Goal: Task Accomplishment & Management: Complete application form

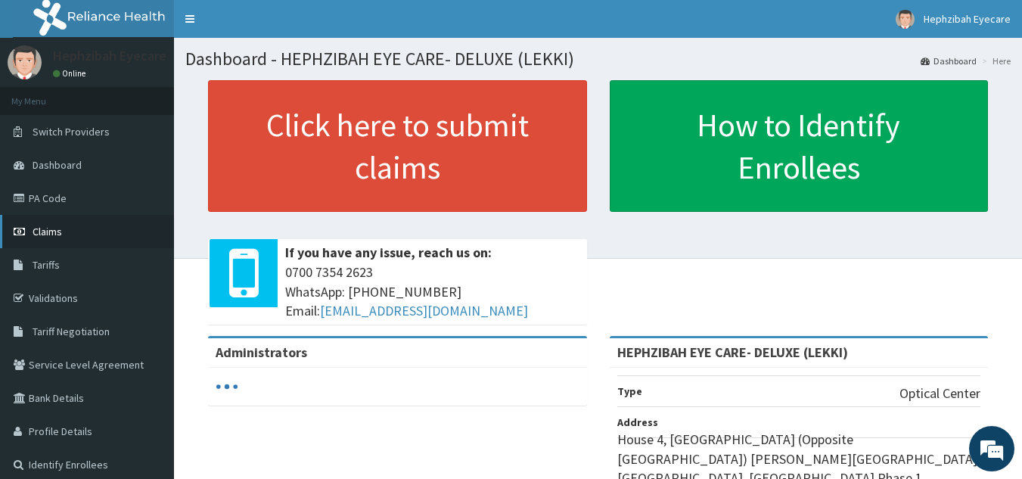
click at [48, 241] on link "Claims" at bounding box center [87, 231] width 174 height 33
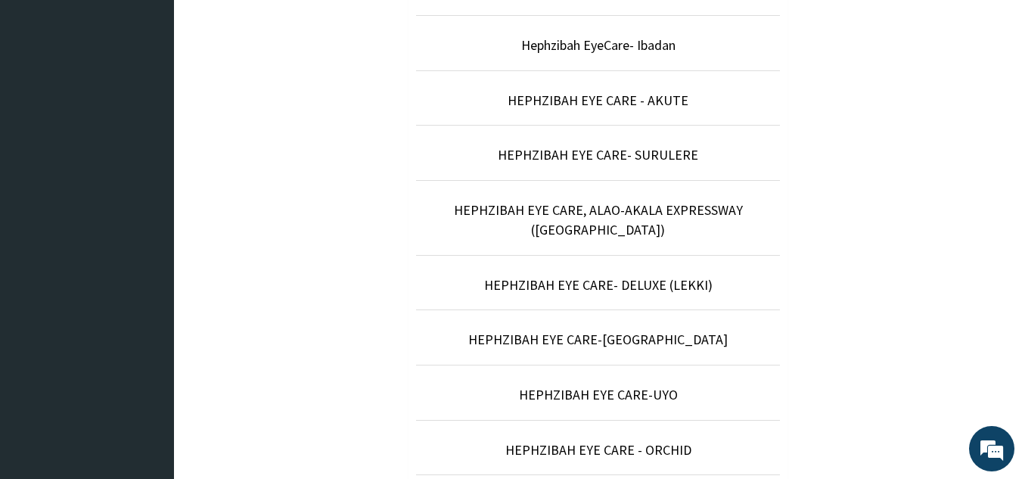
scroll to position [567, 0]
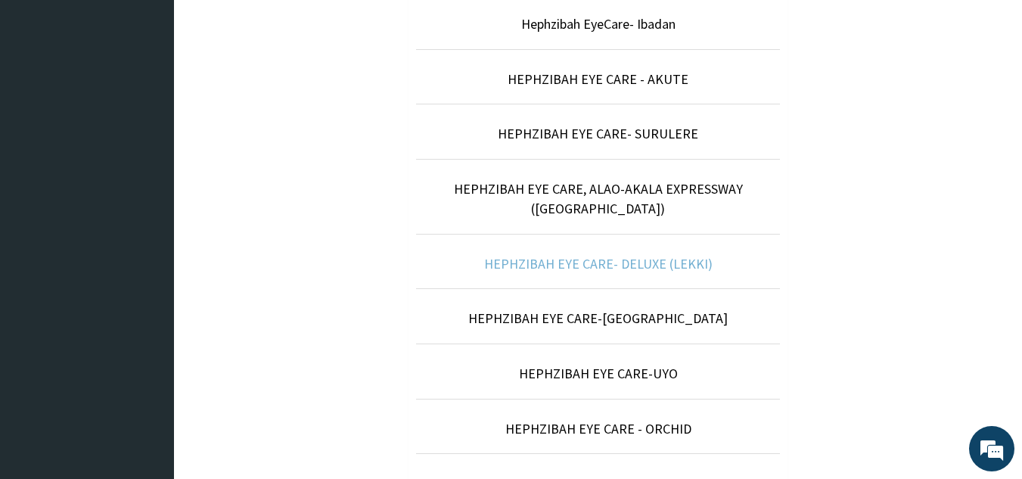
click at [595, 255] on link "HEPHZIBAH EYE CARE- DELUXE (LEKKI)" at bounding box center [598, 263] width 228 height 17
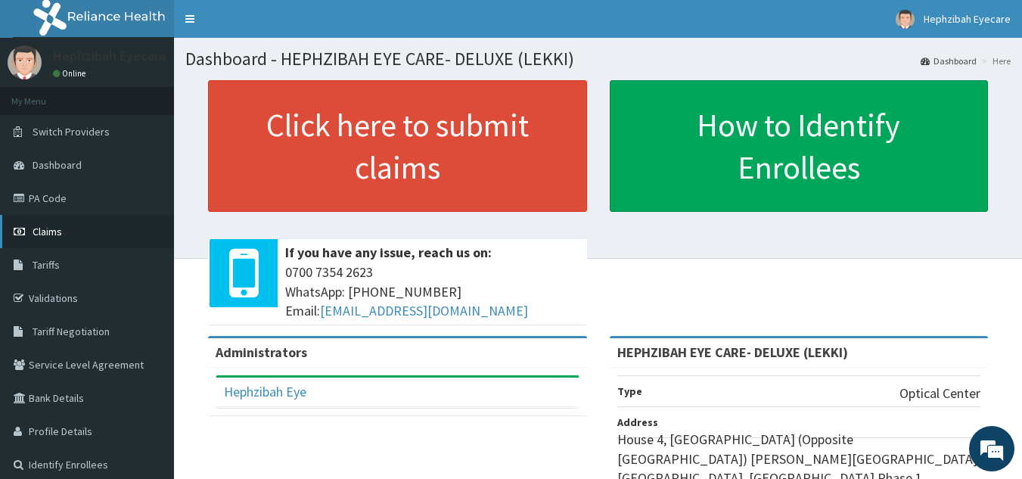
click at [51, 235] on span "Claims" at bounding box center [48, 232] width 30 height 14
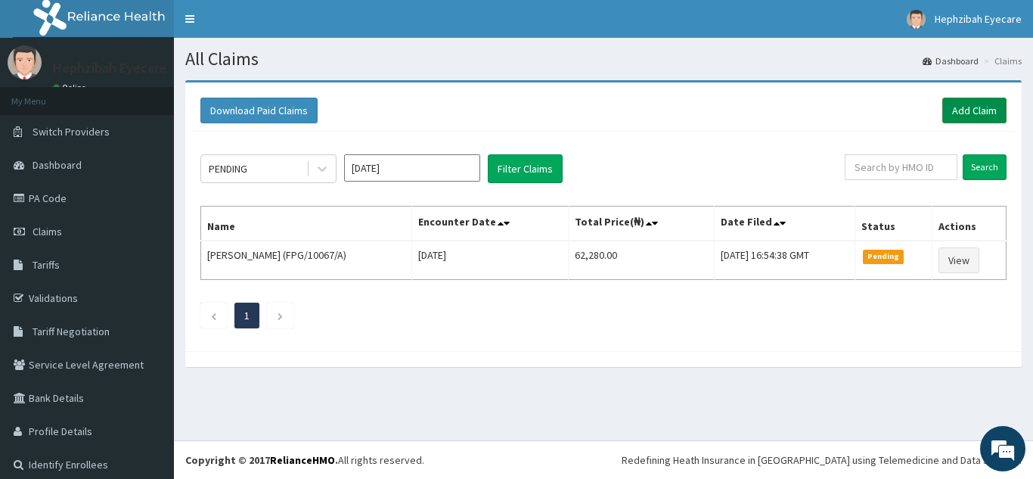
click at [951, 111] on link "Add Claim" at bounding box center [975, 111] width 64 height 26
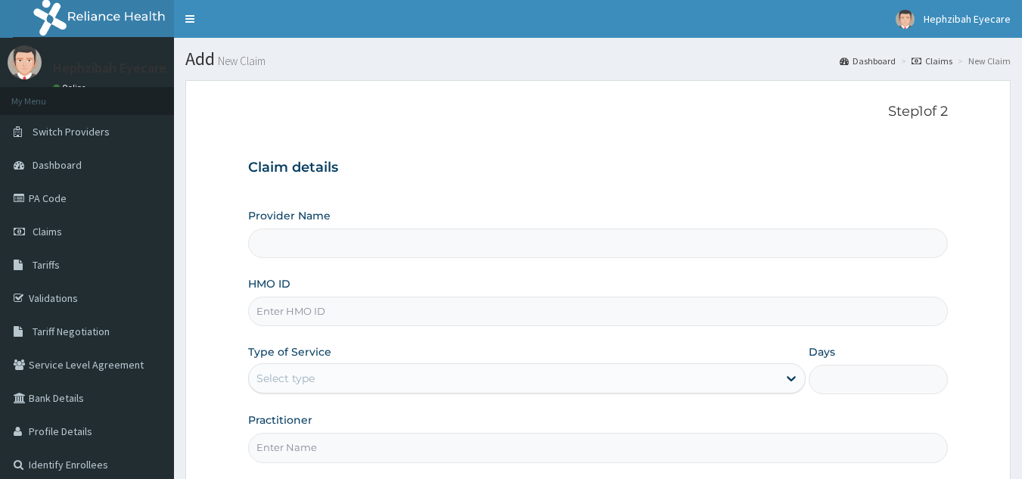
type input "HEPHZIBAH EYE CARE- DELUXE (LEKKI)"
click at [291, 317] on input "HMO ID" at bounding box center [598, 312] width 701 height 30
paste input "QRS/10005/D"
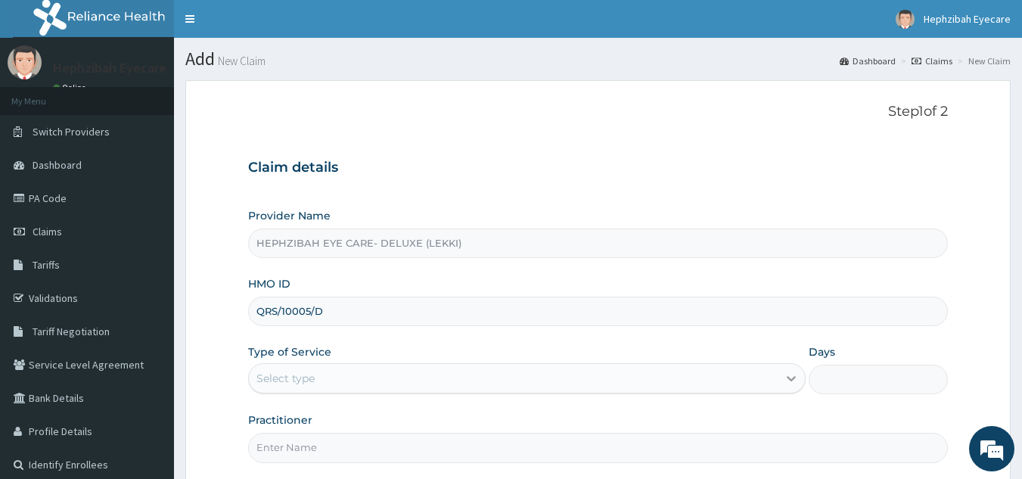
type input "QRS/10005/D"
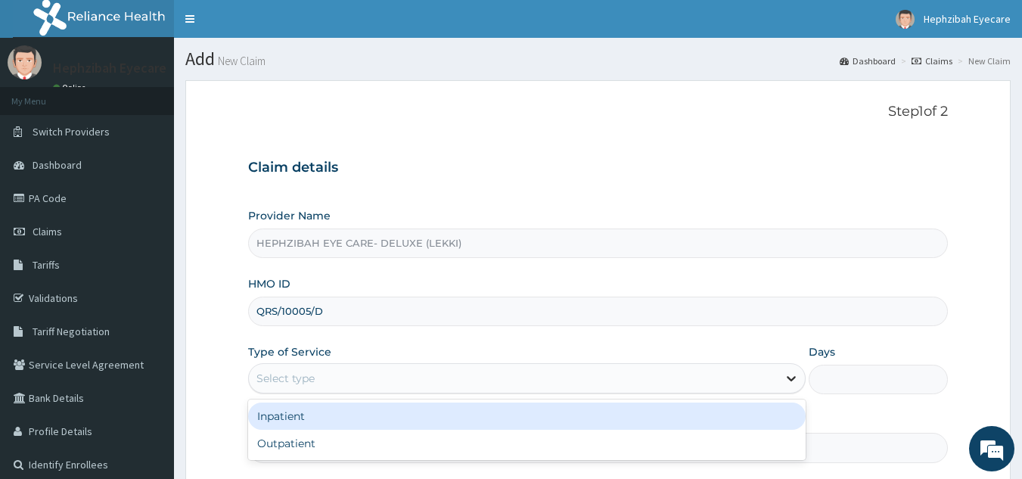
click at [787, 380] on icon at bounding box center [791, 378] width 15 height 15
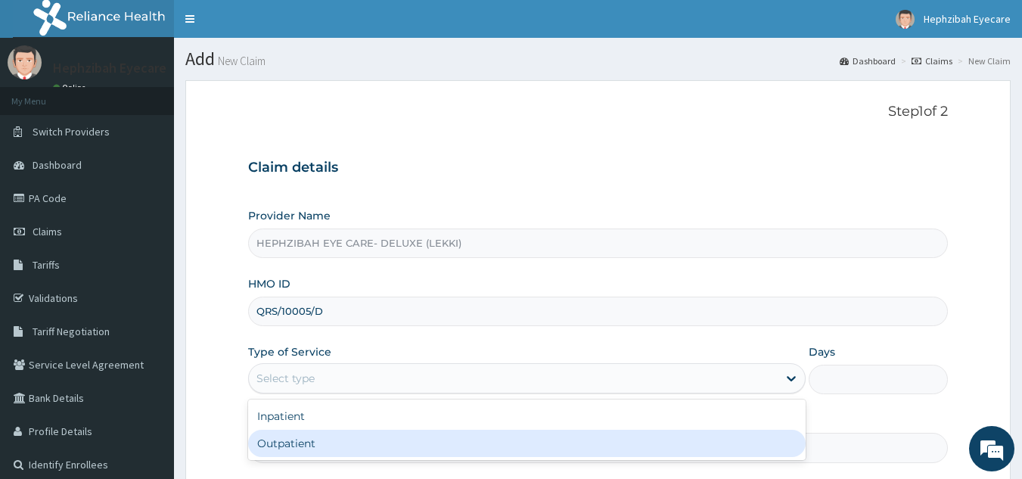
click at [740, 447] on div "Outpatient" at bounding box center [527, 443] width 558 height 27
type input "1"
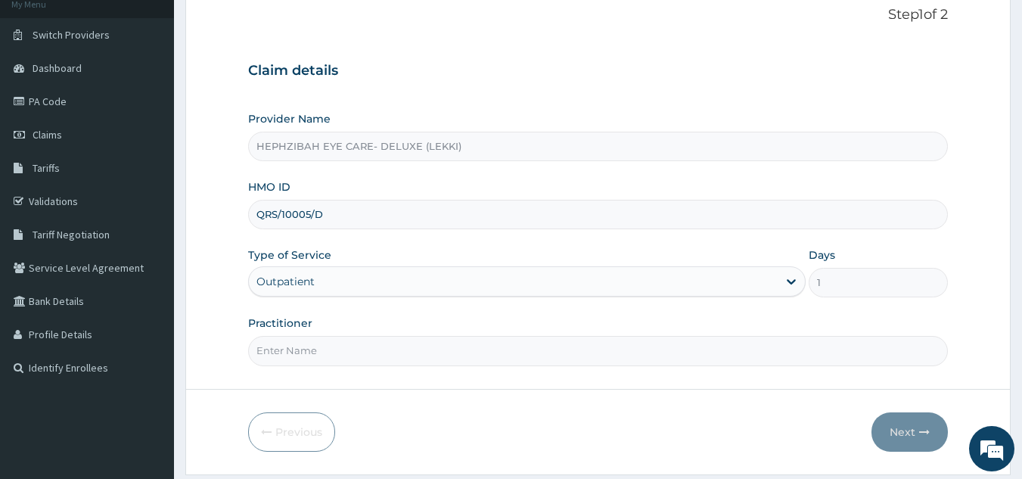
scroll to position [122, 0]
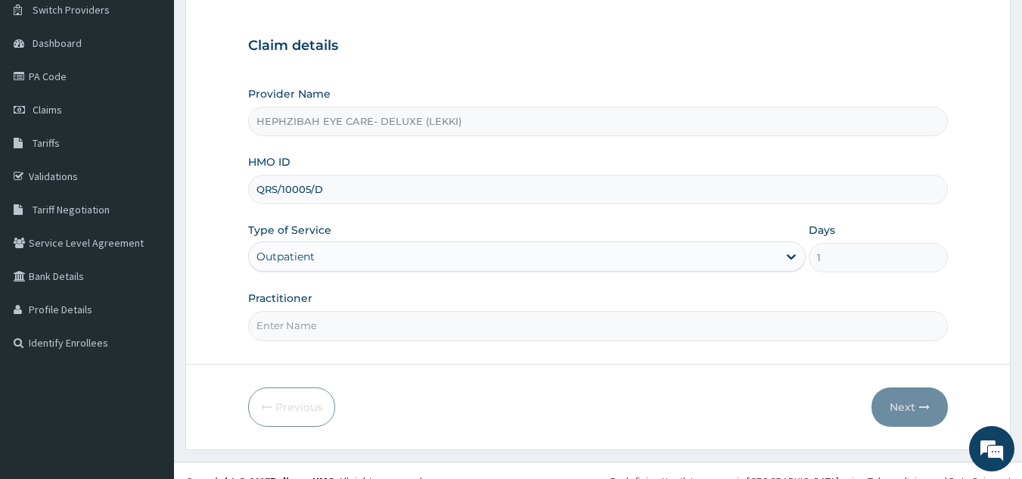
click at [315, 323] on input "Practitioner" at bounding box center [598, 326] width 701 height 30
click at [262, 329] on input "[PERSON_NAME]" at bounding box center [598, 326] width 701 height 30
click at [276, 325] on input "[PERSON_NAME]" at bounding box center [598, 326] width 701 height 30
type input "[PERSON_NAME]"
click at [904, 402] on button "Next" at bounding box center [910, 406] width 76 height 39
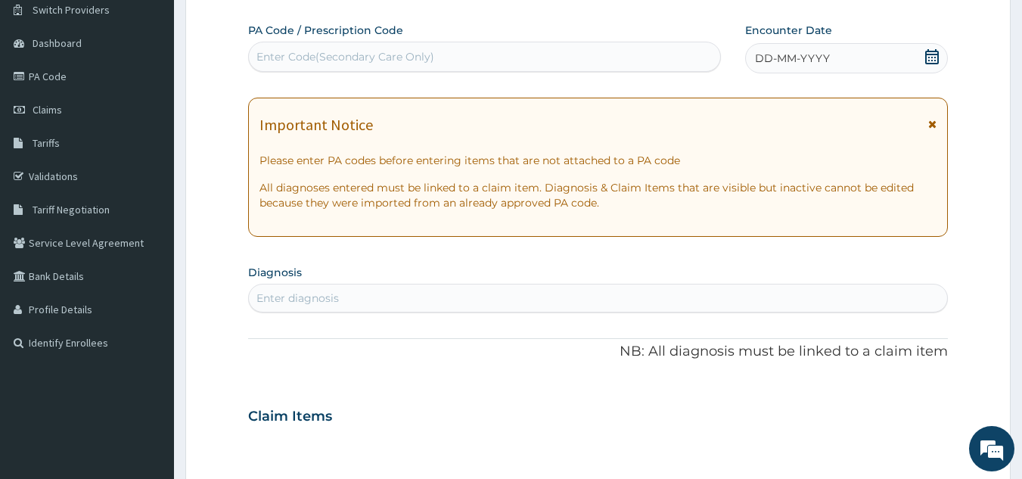
scroll to position [0, 0]
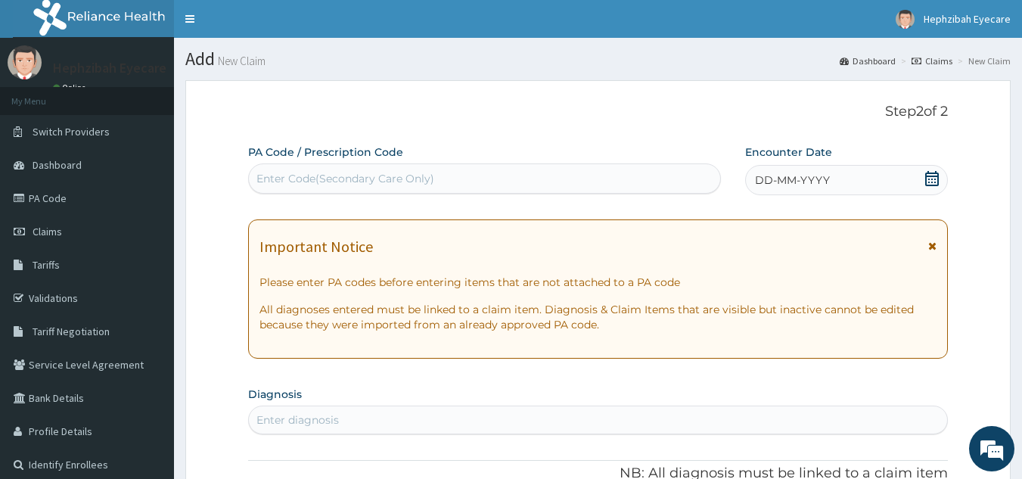
click at [315, 176] on div "Enter Code(Secondary Care Only)" at bounding box center [345, 178] width 178 height 15
paste input "PA/14CAEE"
type input "PA/14CAEE"
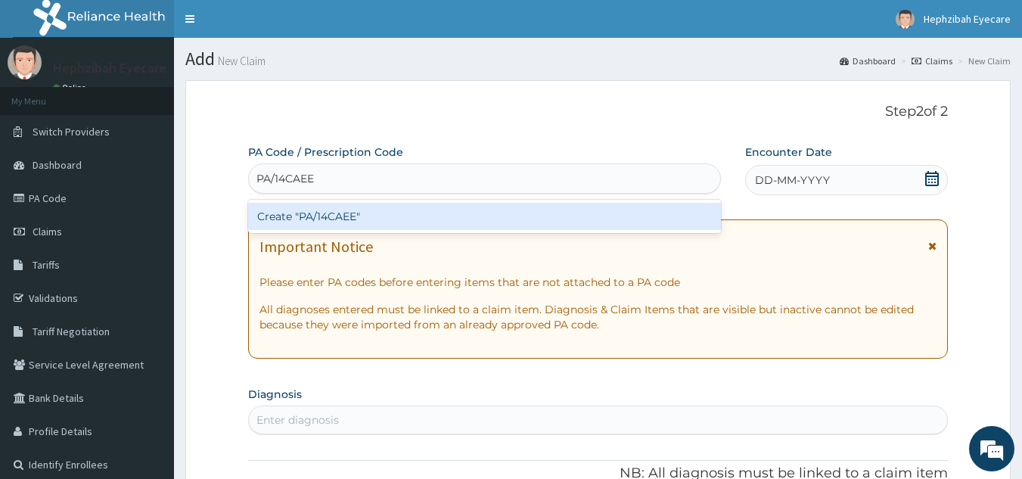
click at [294, 209] on div "Create "PA/14CAEE"" at bounding box center [485, 216] width 474 height 27
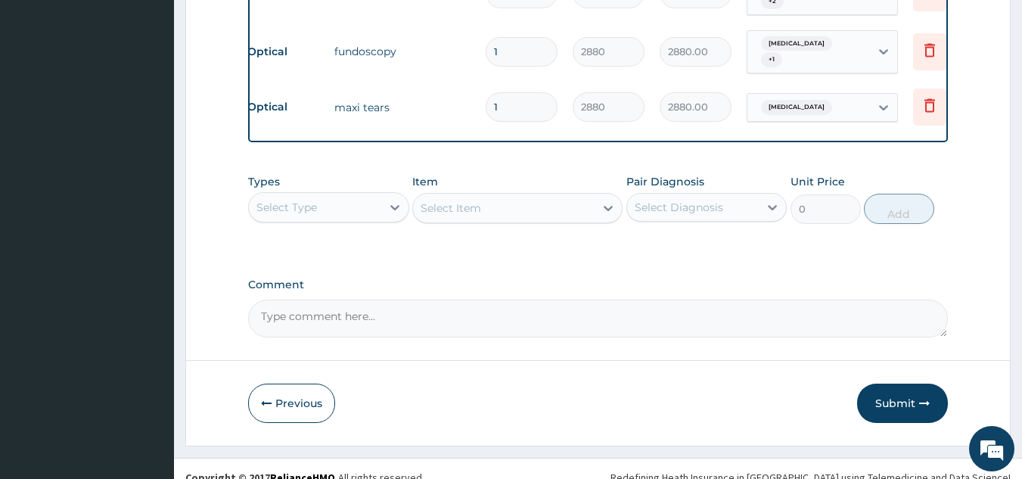
scroll to position [866, 0]
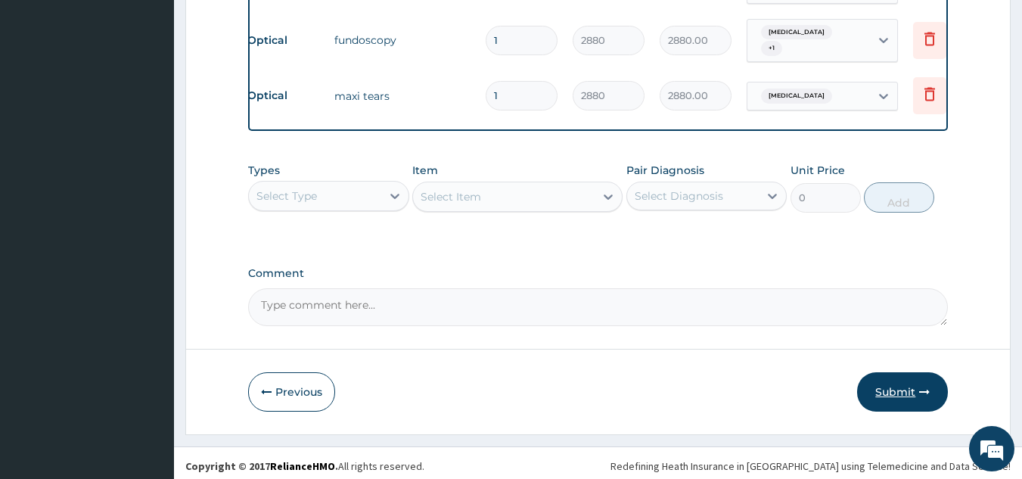
click at [882, 402] on button "Submit" at bounding box center [902, 391] width 91 height 39
